Goal: Task Accomplishment & Management: Use online tool/utility

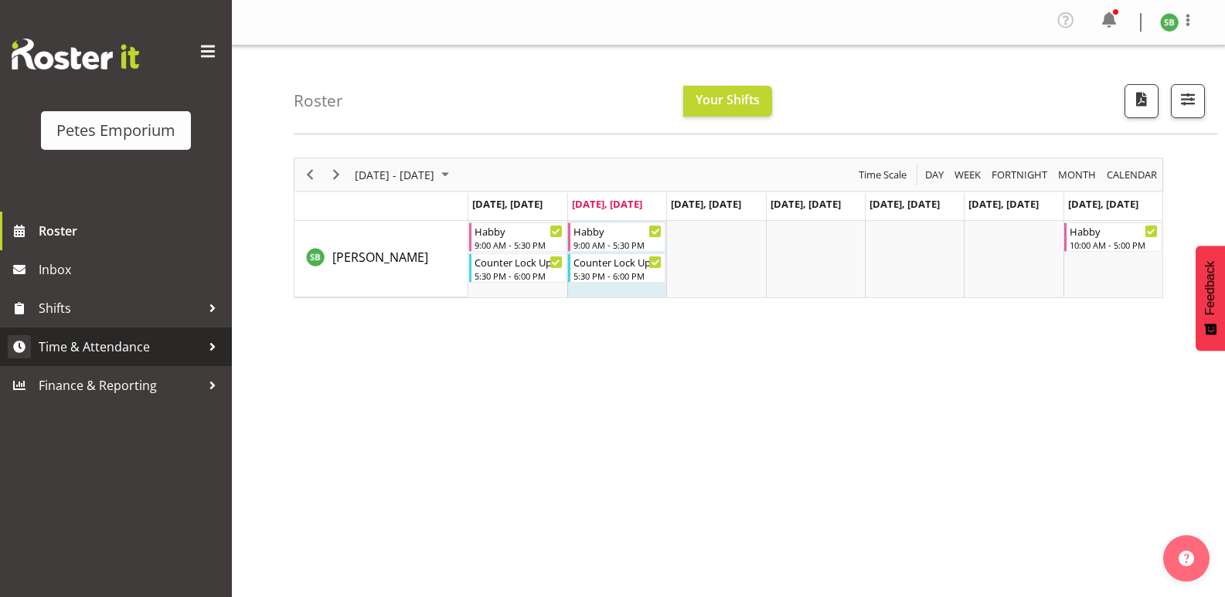
click at [65, 352] on span "Time & Attendance" at bounding box center [120, 346] width 162 height 23
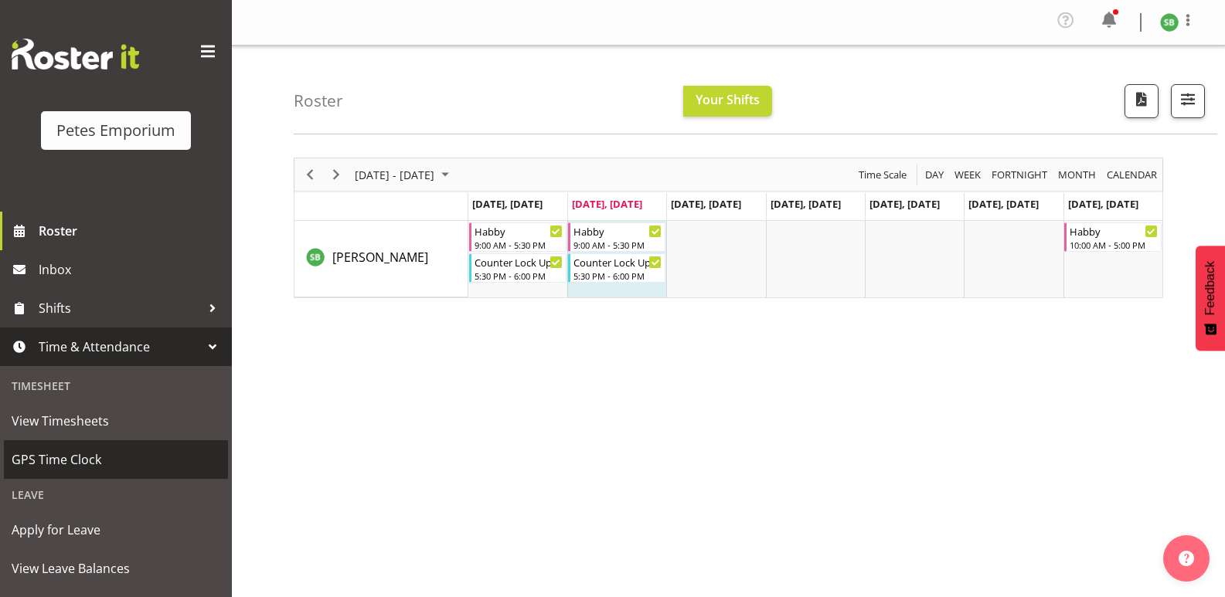
click at [41, 456] on span "GPS Time Clock" at bounding box center [116, 459] width 209 height 23
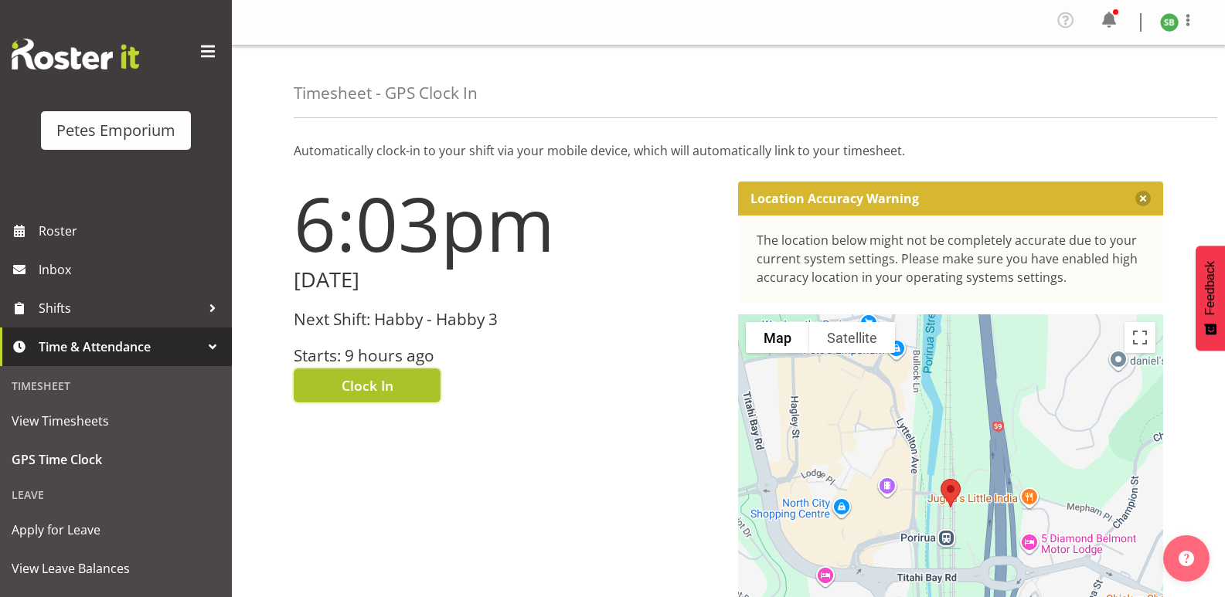
click at [351, 399] on button "Clock In" at bounding box center [367, 386] width 147 height 34
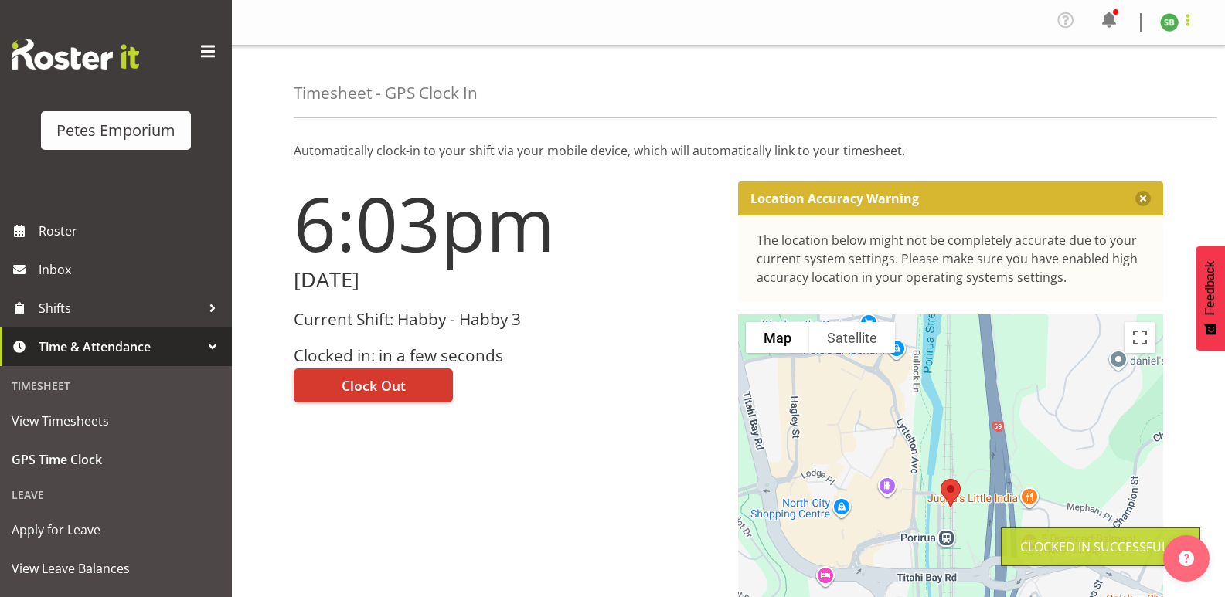
click at [1196, 20] on span at bounding box center [1188, 20] width 19 height 19
click at [1122, 97] on link "Log Out" at bounding box center [1123, 85] width 148 height 28
